Goal: Find specific page/section: Find specific page/section

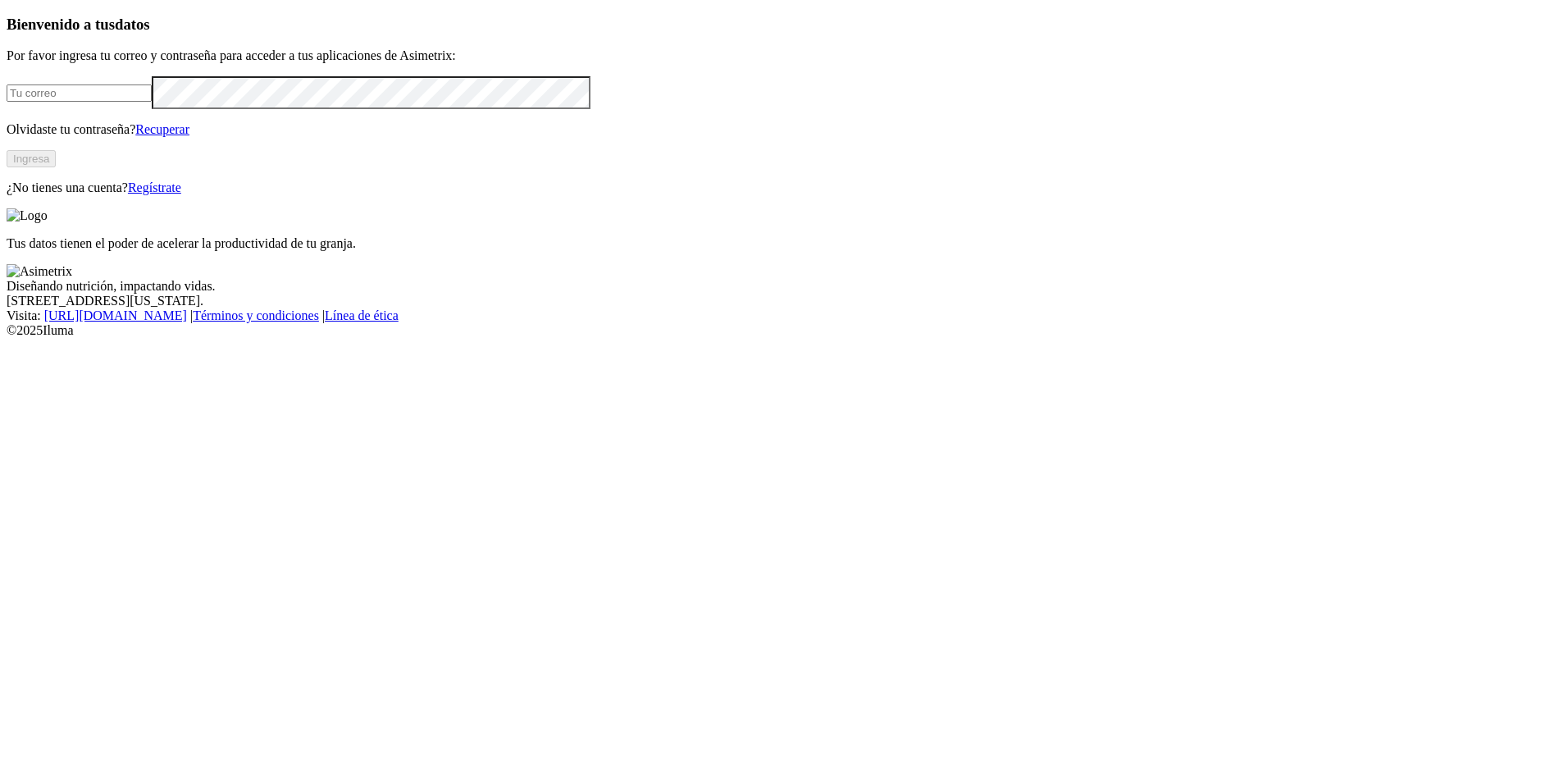
type input "[EMAIL_ADDRESS][DOMAIN_NAME]"
click at [56, 167] on button "Ingresa" at bounding box center [30, 158] width 49 height 17
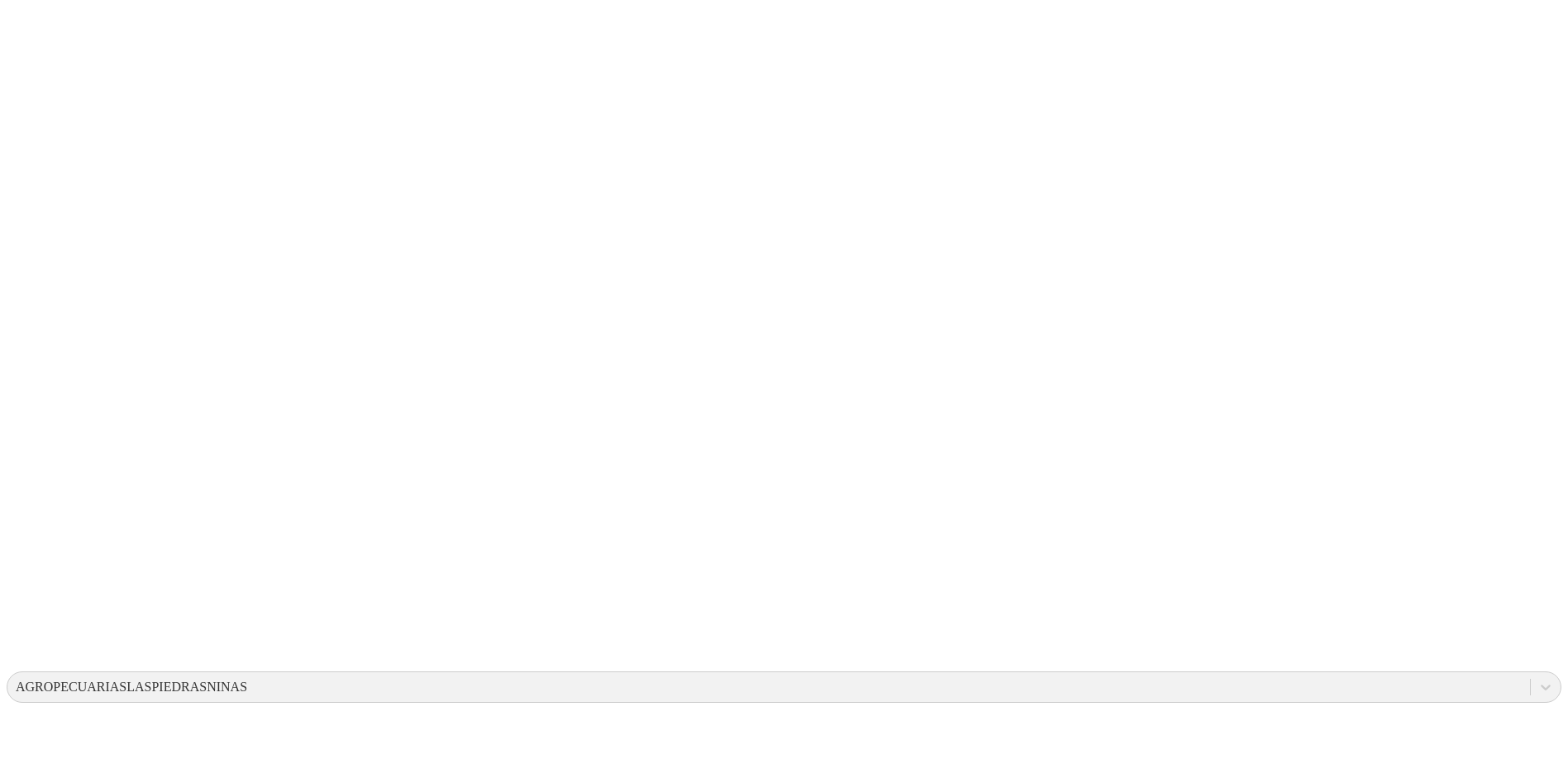
drag, startPoint x: 811, startPoint y: 243, endPoint x: 948, endPoint y: 347, distance: 172.0
drag, startPoint x: 759, startPoint y: 233, endPoint x: 1029, endPoint y: 356, distance: 296.7
drag, startPoint x: 786, startPoint y: 243, endPoint x: 921, endPoint y: 321, distance: 155.9
drag, startPoint x: 804, startPoint y: 236, endPoint x: 933, endPoint y: 330, distance: 159.6
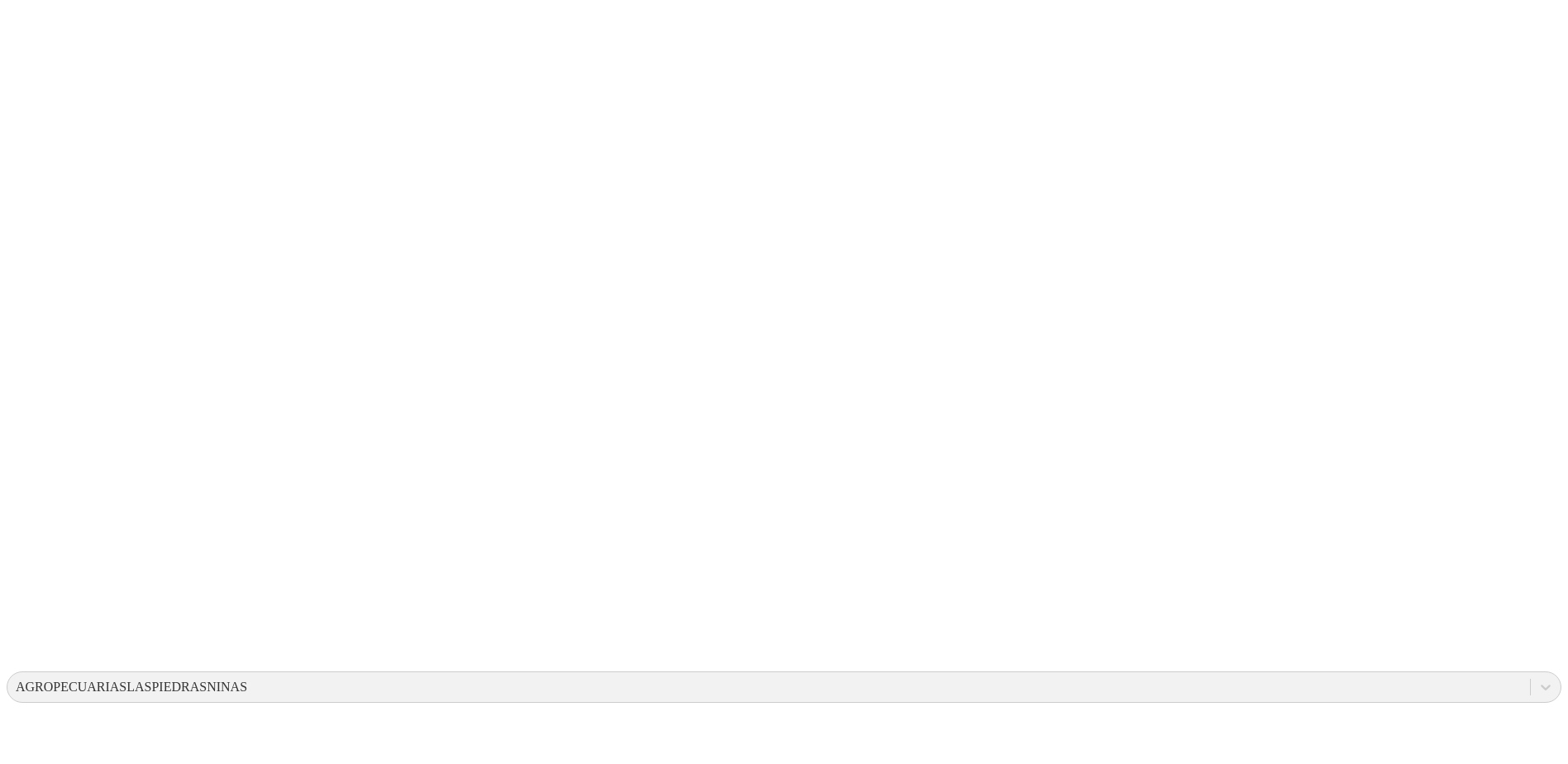
click at [38, 22] on icon at bounding box center [31, 337] width 51 height 662
